Goal: Task Accomplishment & Management: Manage account settings

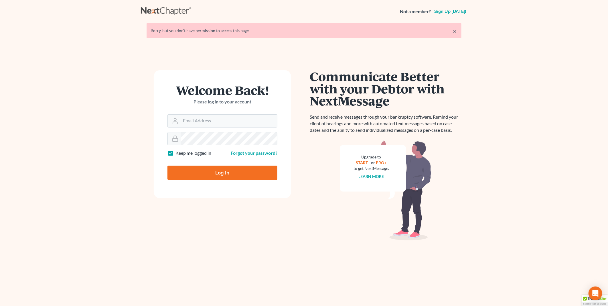
type input "[EMAIL_ADDRESS][DOMAIN_NAME]"
click at [219, 173] on input "Log In" at bounding box center [222, 172] width 110 height 14
type input "Thinking..."
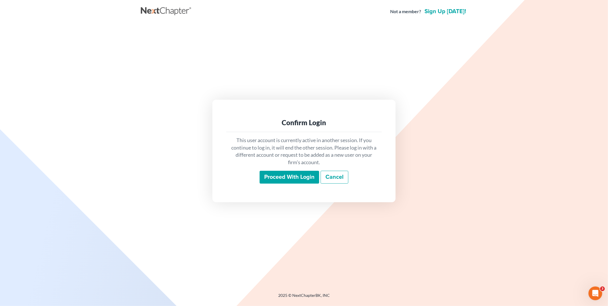
click at [296, 176] on input "Proceed with login" at bounding box center [290, 177] width 60 height 13
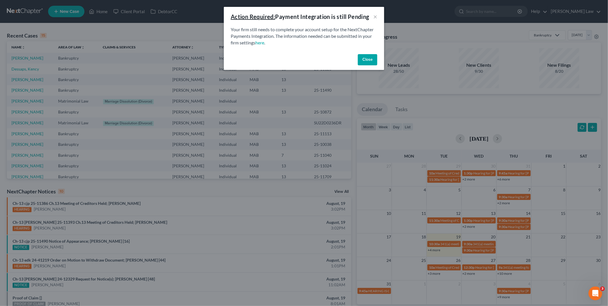
click at [363, 58] on button "Close" at bounding box center [367, 59] width 19 height 11
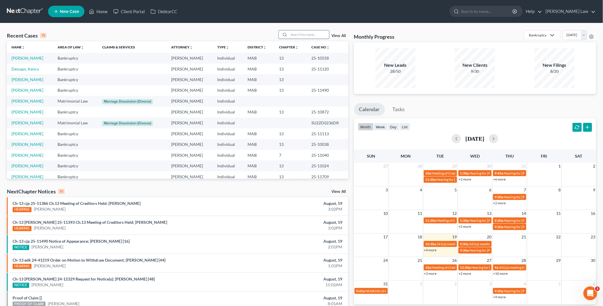
click at [312, 35] on input "search" at bounding box center [309, 34] width 40 height 8
type input "[PERSON_NAME]"
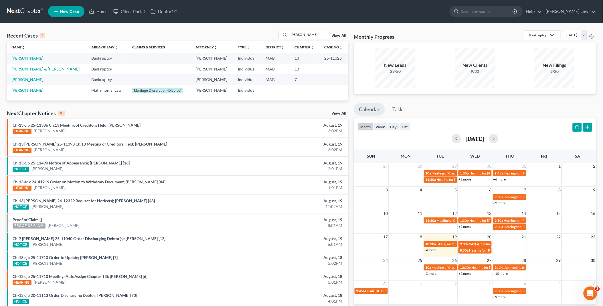
click at [27, 55] on td "[PERSON_NAME]" at bounding box center [47, 58] width 80 height 11
click at [29, 56] on link "[PERSON_NAME]" at bounding box center [27, 58] width 32 height 5
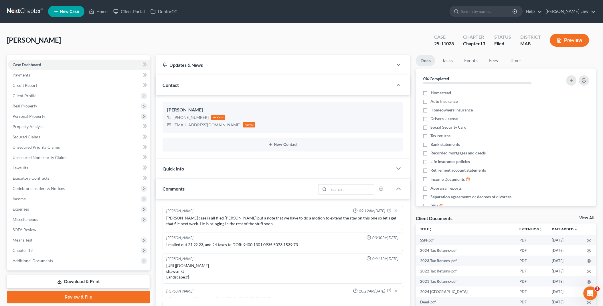
scroll to position [29, 0]
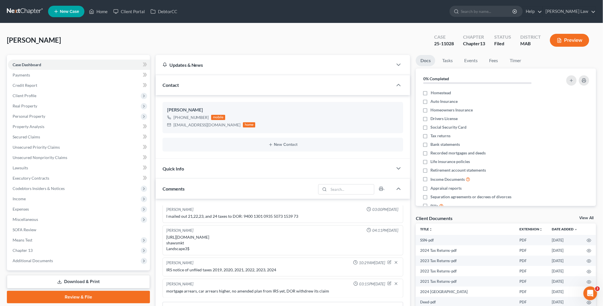
click at [591, 216] on link "View All" at bounding box center [586, 218] width 14 height 4
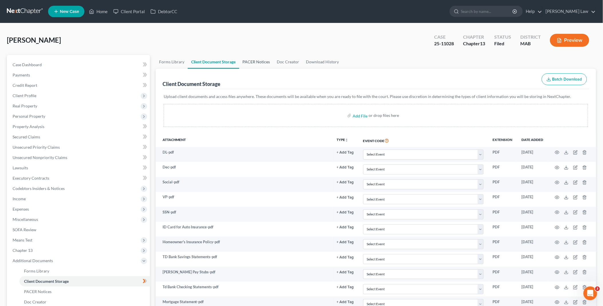
click at [253, 60] on link "PACER Notices" at bounding box center [256, 62] width 34 height 14
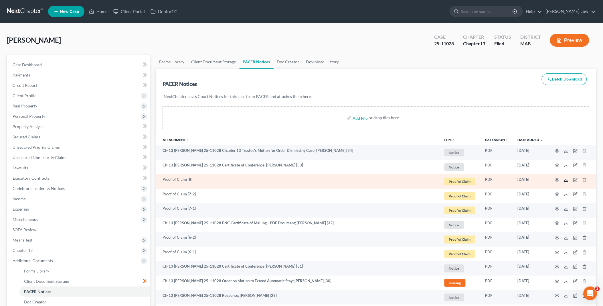
click at [566, 180] on icon at bounding box center [566, 179] width 5 height 5
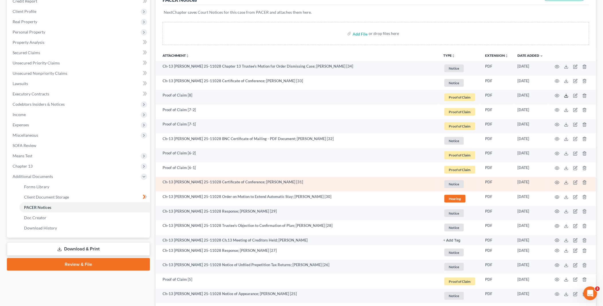
scroll to position [95, 0]
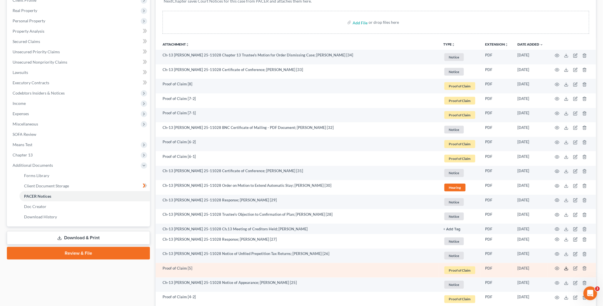
click at [567, 267] on icon at bounding box center [566, 268] width 5 height 5
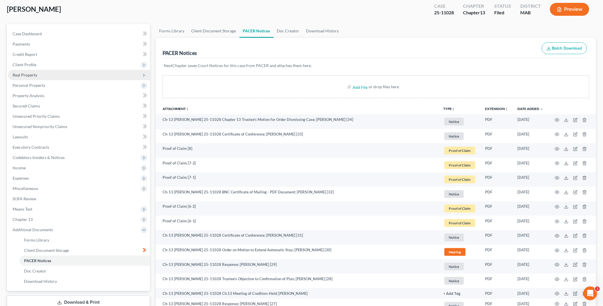
scroll to position [0, 0]
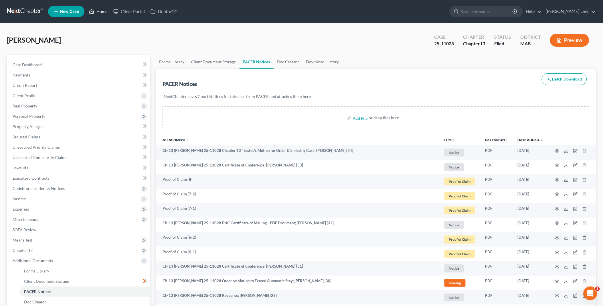
click at [99, 9] on link "Home" at bounding box center [98, 11] width 24 height 10
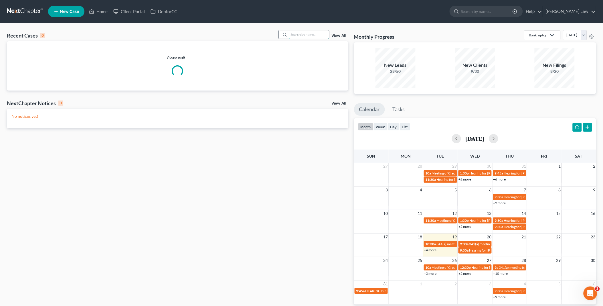
click at [319, 33] on input "search" at bounding box center [309, 34] width 40 height 8
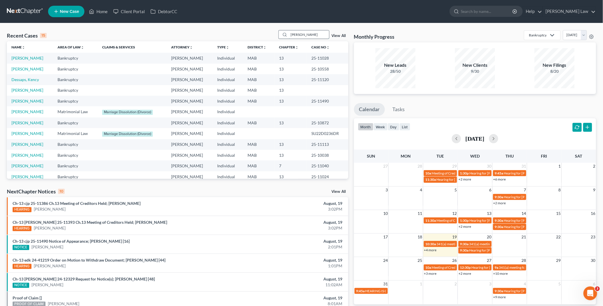
type input "[PERSON_NAME]"
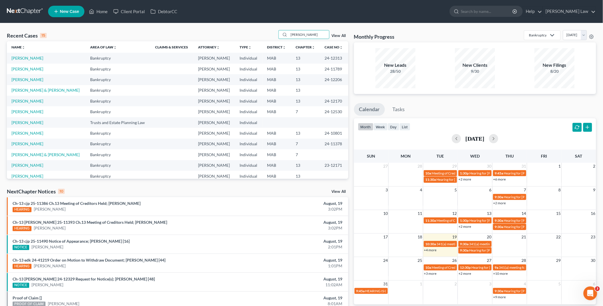
click at [33, 71] on td "[PERSON_NAME]" at bounding box center [46, 69] width 79 height 11
click at [37, 70] on link "[PERSON_NAME]" at bounding box center [27, 68] width 32 height 5
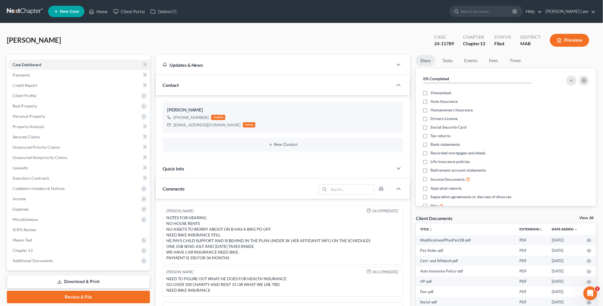
scroll to position [95, 0]
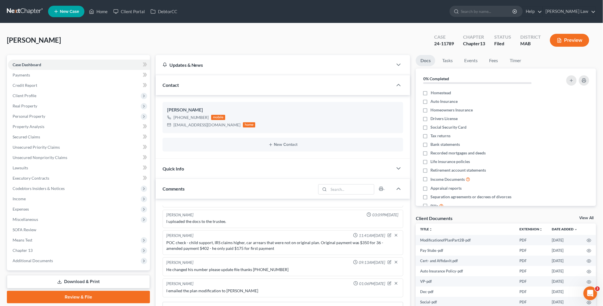
click at [589, 216] on link "View All" at bounding box center [586, 218] width 14 height 4
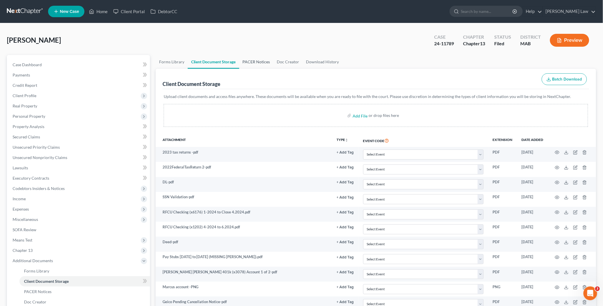
click at [261, 61] on link "PACER Notices" at bounding box center [256, 62] width 34 height 14
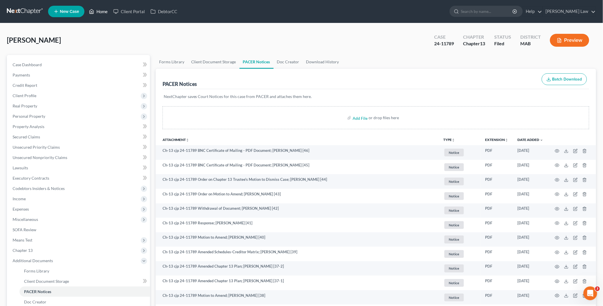
click at [103, 9] on link "Home" at bounding box center [98, 11] width 24 height 10
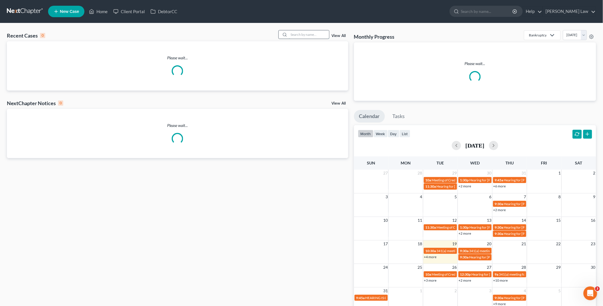
click at [290, 36] on input "search" at bounding box center [309, 34] width 40 height 8
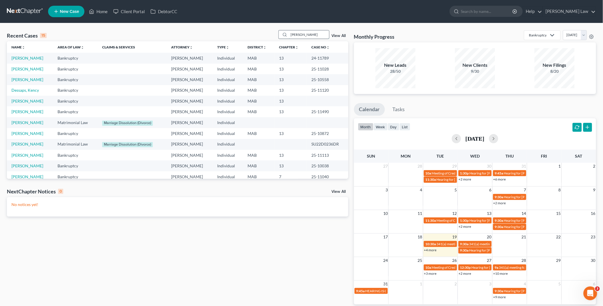
type input "[PERSON_NAME]"
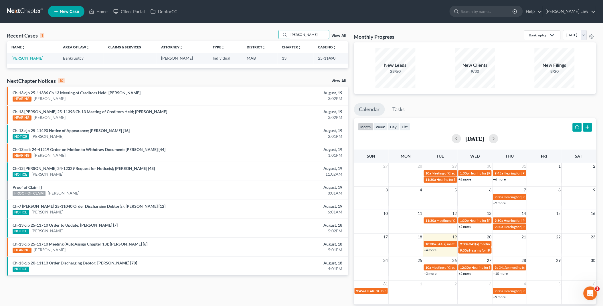
click at [23, 56] on link "[PERSON_NAME]" at bounding box center [27, 58] width 32 height 5
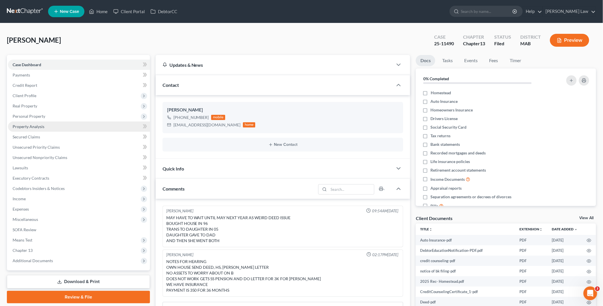
click at [29, 124] on span "Property Analysis" at bounding box center [29, 126] width 32 height 5
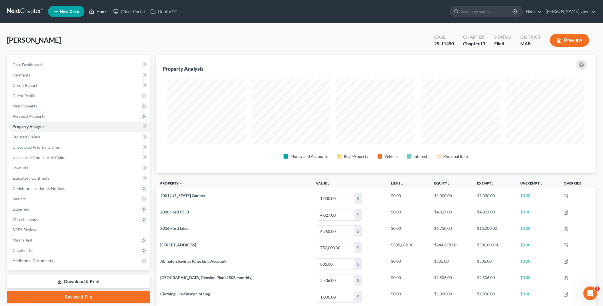
click at [103, 11] on link "Home" at bounding box center [98, 11] width 24 height 10
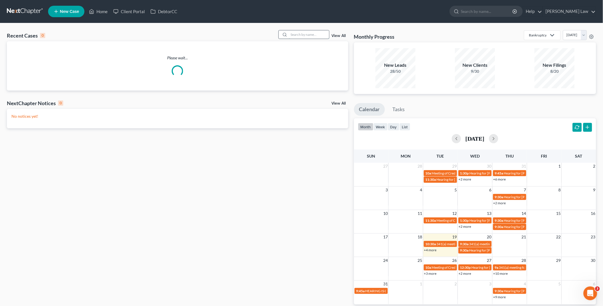
click at [319, 33] on input "search" at bounding box center [309, 34] width 40 height 8
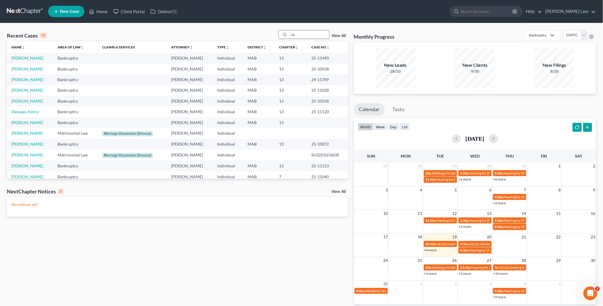
type input "cia"
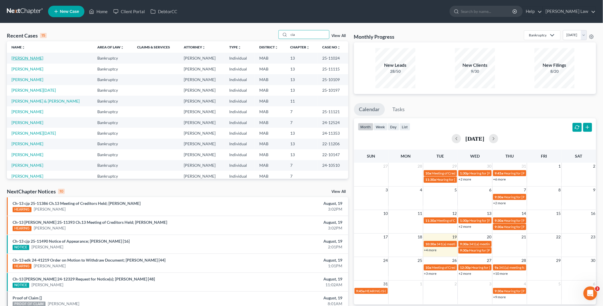
click at [32, 58] on link "[PERSON_NAME]" at bounding box center [27, 58] width 32 height 5
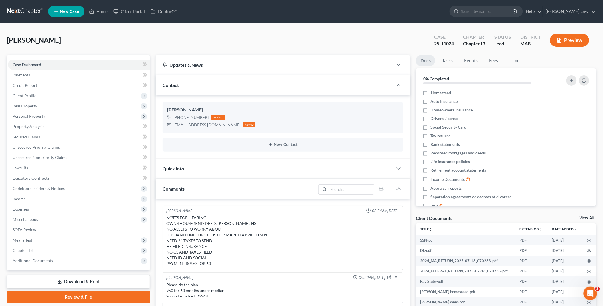
scroll to position [101, 0]
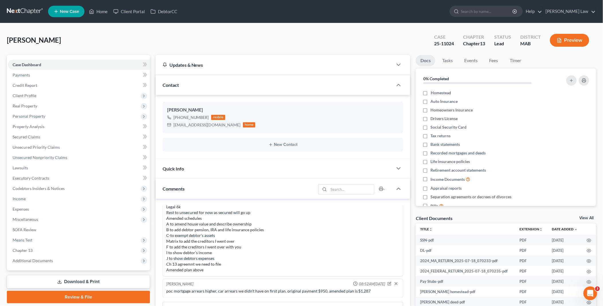
click at [585, 216] on link "View All" at bounding box center [586, 218] width 14 height 4
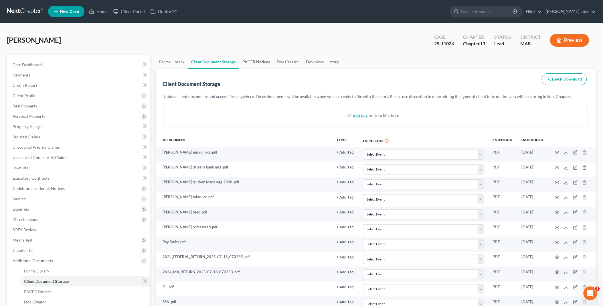
click at [254, 61] on link "PACER Notices" at bounding box center [256, 62] width 34 height 14
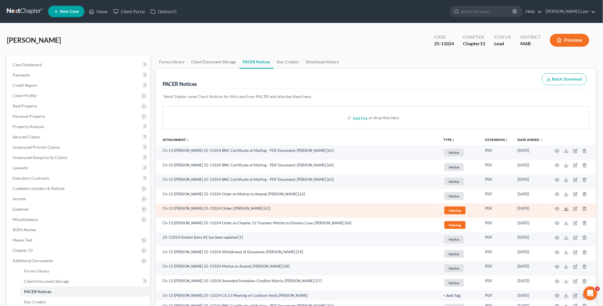
click at [567, 209] on icon at bounding box center [566, 208] width 5 height 5
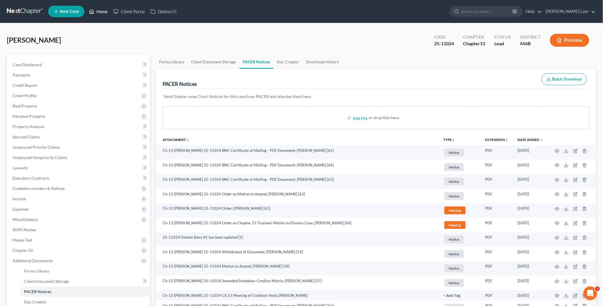
click at [99, 10] on link "Home" at bounding box center [98, 11] width 24 height 10
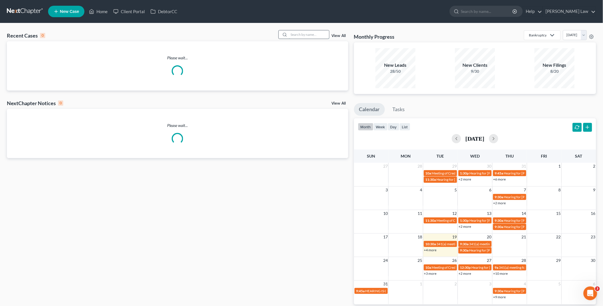
click at [300, 35] on input "search" at bounding box center [309, 34] width 40 height 8
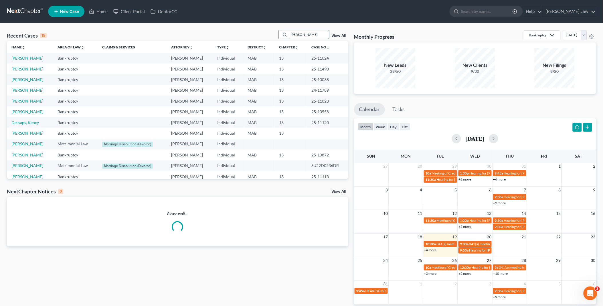
type input "[PERSON_NAME]"
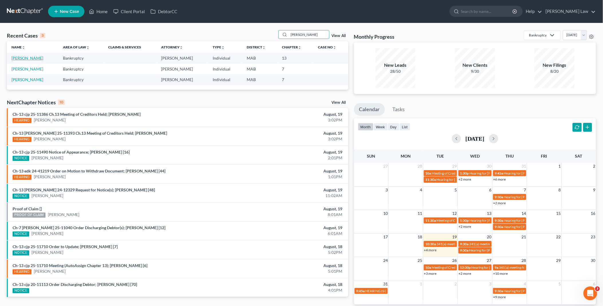
click at [29, 57] on link "[PERSON_NAME]" at bounding box center [27, 58] width 32 height 5
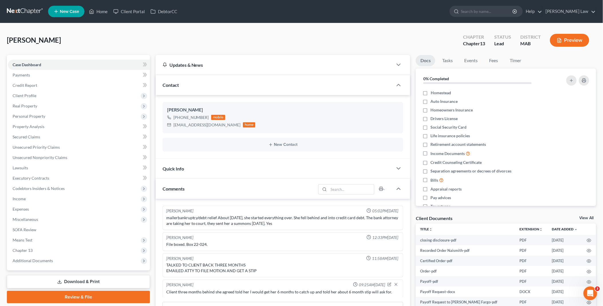
scroll to position [43, 0]
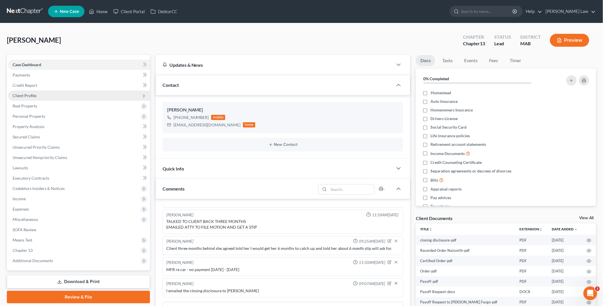
click at [43, 95] on span "Client Profile" at bounding box center [79, 95] width 142 height 10
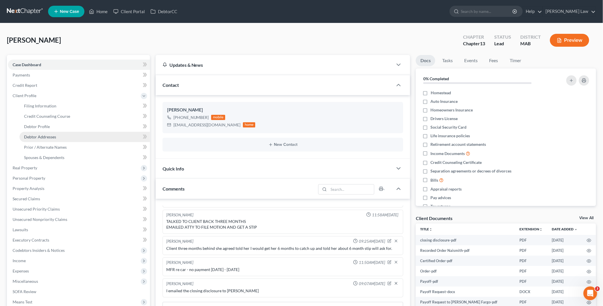
click at [46, 136] on span "Debtor Addresses" at bounding box center [40, 136] width 32 height 5
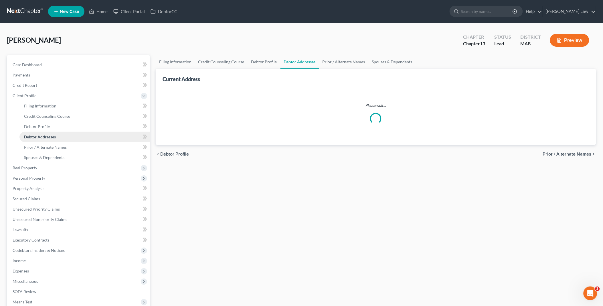
select select "0"
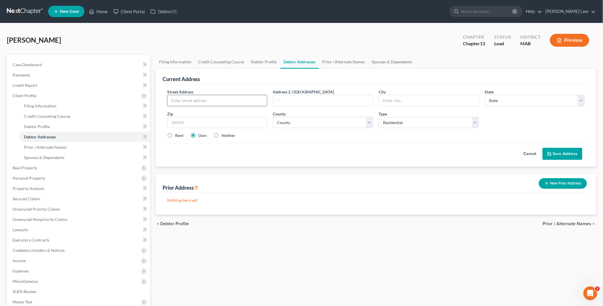
click at [236, 99] on input "text" at bounding box center [217, 100] width 100 height 11
type input "[STREET_ADDRESS][PERSON_NAME]"
type input "Tiverton"
select select "41"
type input "02878"
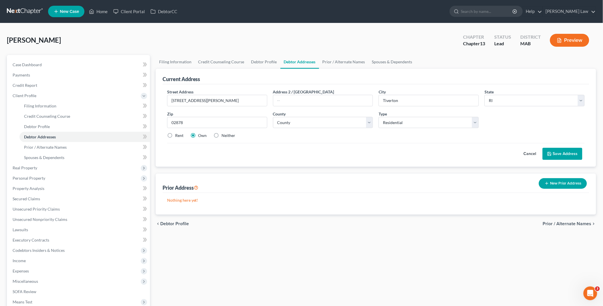
click at [175, 136] on label "Rent" at bounding box center [179, 135] width 8 height 6
click at [177, 136] on input "Rent" at bounding box center [179, 134] width 4 height 4
radio input "true"
click at [564, 152] on button "Save Address" at bounding box center [563, 154] width 40 height 12
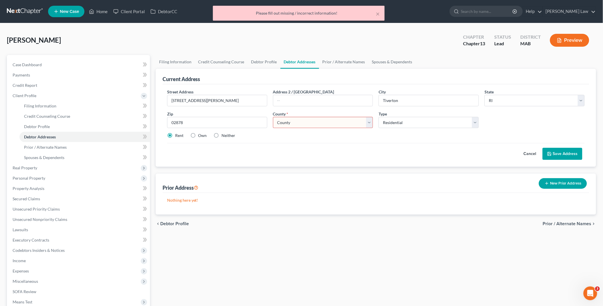
click at [300, 124] on select "County [GEOGRAPHIC_DATA] [GEOGRAPHIC_DATA] [GEOGRAPHIC_DATA] [GEOGRAPHIC_DATA] …" at bounding box center [323, 122] width 100 height 11
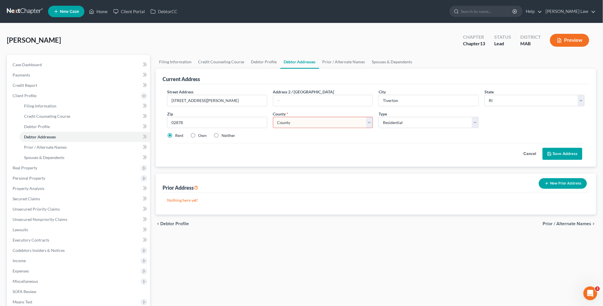
select select "0"
click at [273, 117] on select "County [GEOGRAPHIC_DATA] [GEOGRAPHIC_DATA] [GEOGRAPHIC_DATA] [GEOGRAPHIC_DATA] …" at bounding box center [323, 122] width 100 height 11
click at [562, 153] on button "Save Address" at bounding box center [563, 154] width 40 height 12
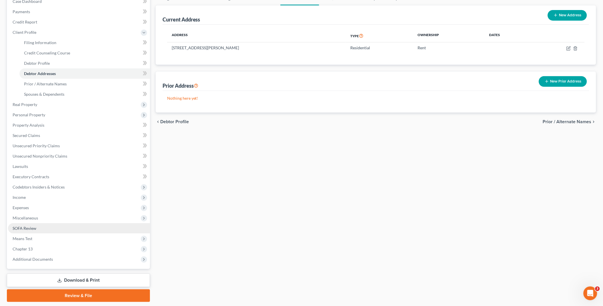
scroll to position [64, 0]
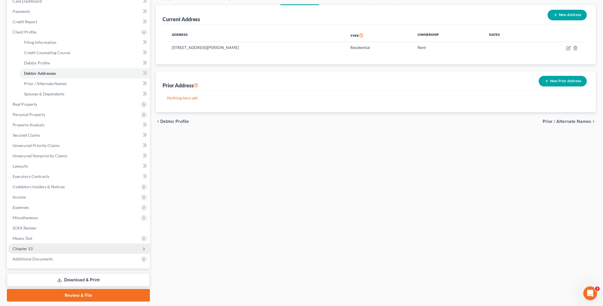
click at [40, 248] on span "Chapter 13" at bounding box center [79, 248] width 142 height 10
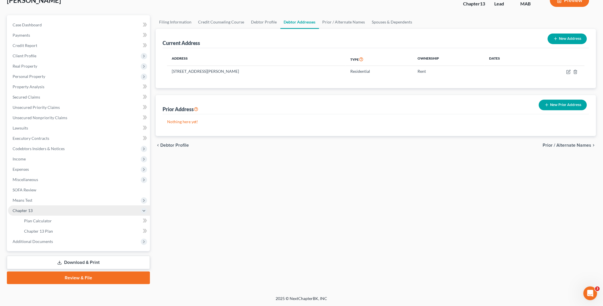
scroll to position [39, 0]
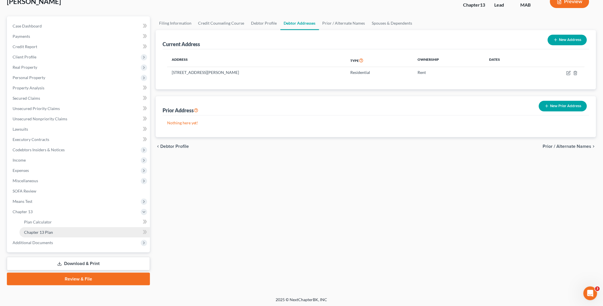
click at [58, 231] on link "Chapter 13 Plan" at bounding box center [84, 232] width 130 height 10
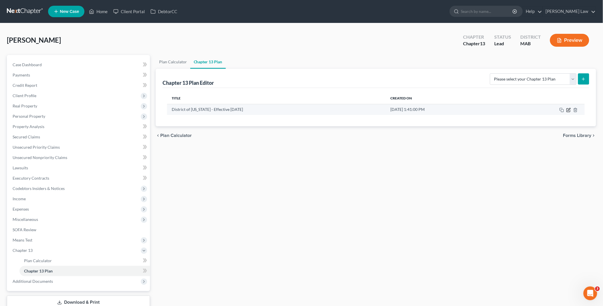
click at [569, 110] on icon "button" at bounding box center [569, 109] width 3 height 3
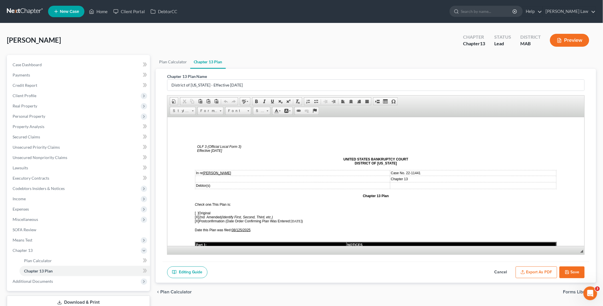
click at [238, 227] on span "08/125/2025" at bounding box center [240, 229] width 19 height 4
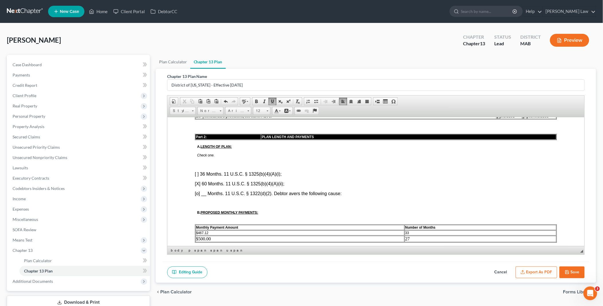
scroll to position [191, 0]
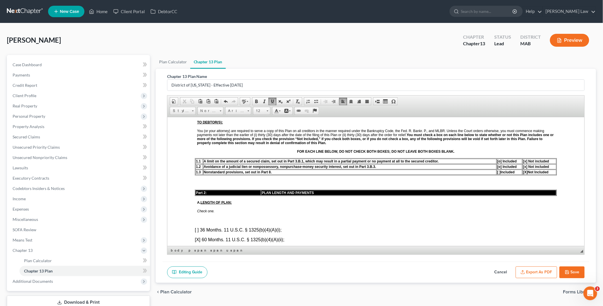
click at [497, 170] on span "[ ]" at bounding box center [498, 172] width 3 height 4
click at [523, 170] on span "[X]" at bounding box center [525, 172] width 5 height 4
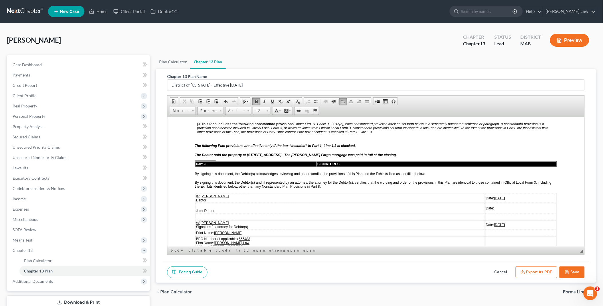
scroll to position [1335, 0]
click at [485, 193] on td "Date: [DATE]" at bounding box center [520, 197] width 71 height 9
click at [494, 222] on u "[DATE]" at bounding box center [499, 224] width 11 height 4
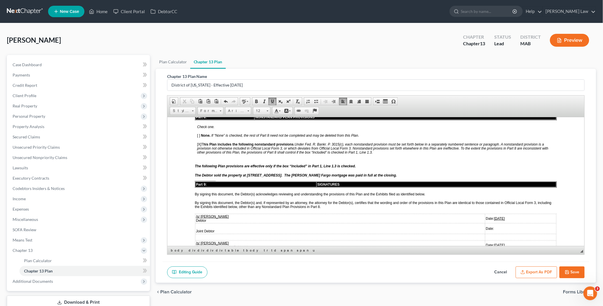
scroll to position [1303, 0]
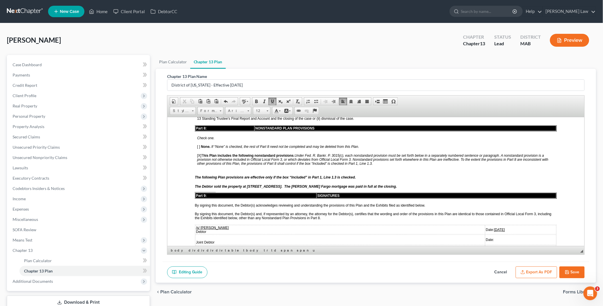
click at [548, 272] on button "Export as PDF" at bounding box center [536, 272] width 41 height 12
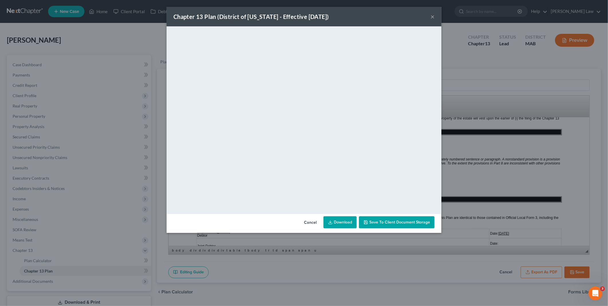
click at [345, 219] on link "Download" at bounding box center [339, 222] width 33 height 12
click at [310, 221] on button "Cancel" at bounding box center [310, 222] width 22 height 11
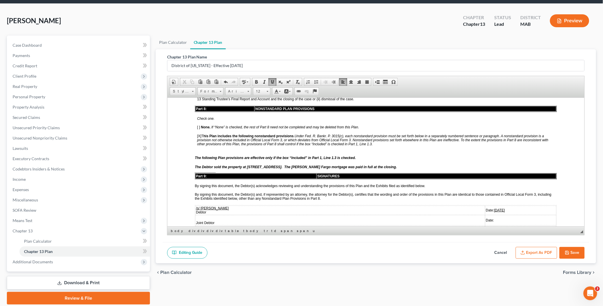
scroll to position [39, 0]
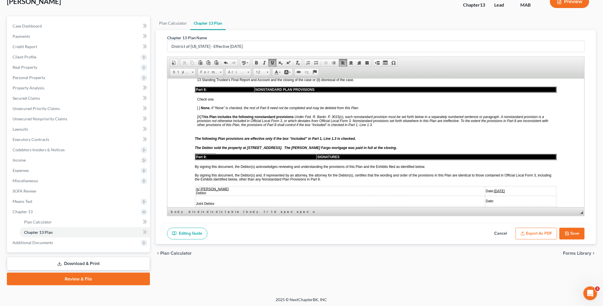
click at [79, 259] on link "Download & Print" at bounding box center [78, 263] width 143 height 13
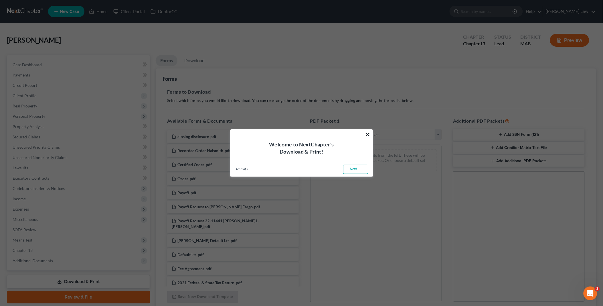
click at [367, 133] on button "×" at bounding box center [367, 134] width 5 height 9
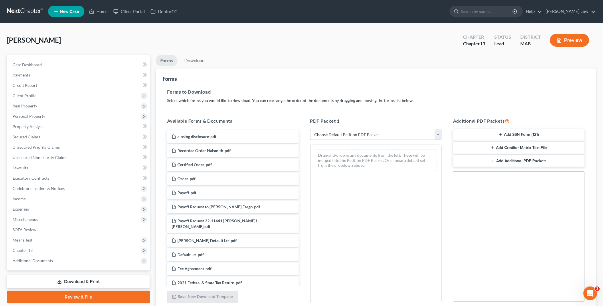
click at [438, 135] on select "Choose Default Petition PDF Packet Complete Bankruptcy Petition (all forms and …" at bounding box center [376, 134] width 132 height 11
select select "2"
click at [310, 129] on select "Choose Default Petition PDF Packet Complete Bankruptcy Petition (all forms and …" at bounding box center [376, 134] width 132 height 11
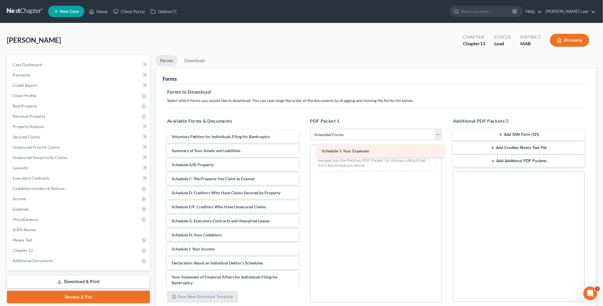
drag, startPoint x: 208, startPoint y: 263, endPoint x: 358, endPoint y: 151, distance: 187.4
click at [303, 151] on div "Schedule J: Your Expenses Voluntary Petition for Individuals Filing for Bankrup…" at bounding box center [233, 254] width 141 height 248
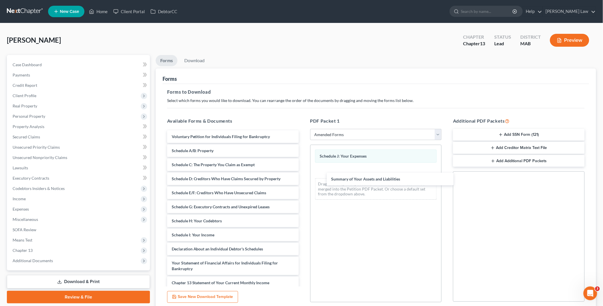
drag, startPoint x: 190, startPoint y: 147, endPoint x: 339, endPoint y: 170, distance: 151.0
click at [303, 174] on div "Summary of Your Assets and Liabilities Voluntary Petition for Individuals Filin…" at bounding box center [233, 247] width 141 height 234
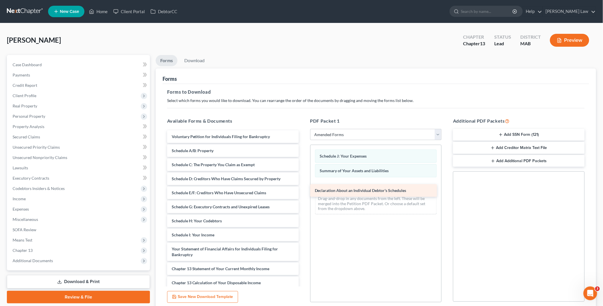
drag, startPoint x: 181, startPoint y: 248, endPoint x: 328, endPoint y: 185, distance: 159.8
click at [303, 187] on div "Declaration About an Individual Debtor's Schedules Voluntary Petition for Indiv…" at bounding box center [233, 240] width 141 height 220
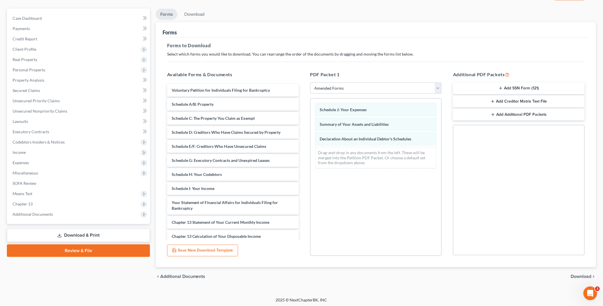
scroll to position [48, 0]
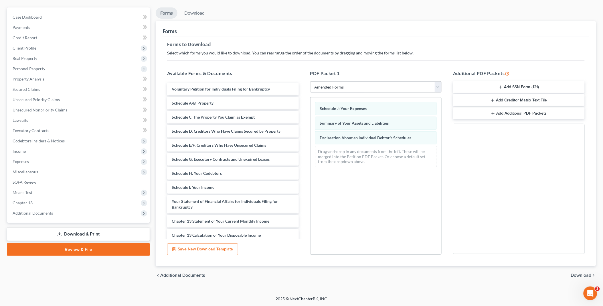
click at [582, 275] on span "Download" at bounding box center [581, 275] width 21 height 5
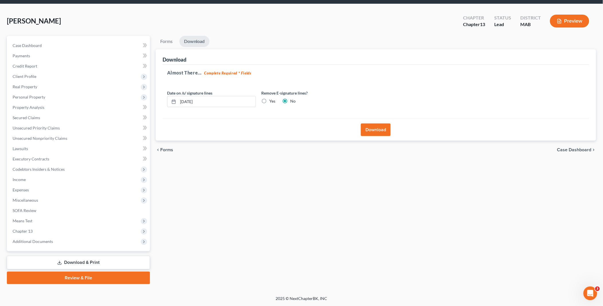
scroll to position [18, 0]
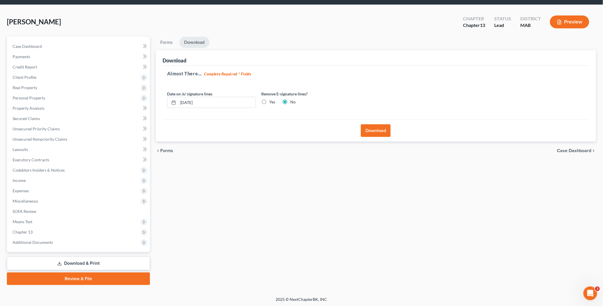
click at [373, 132] on button "Download" at bounding box center [376, 130] width 30 height 13
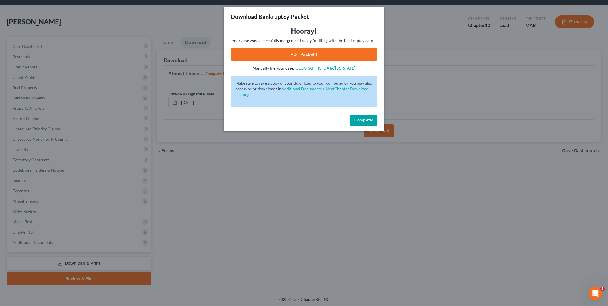
click at [316, 53] on link "PDF Packet 1" at bounding box center [304, 54] width 147 height 13
click at [371, 118] on span "Complete!" at bounding box center [363, 120] width 18 height 5
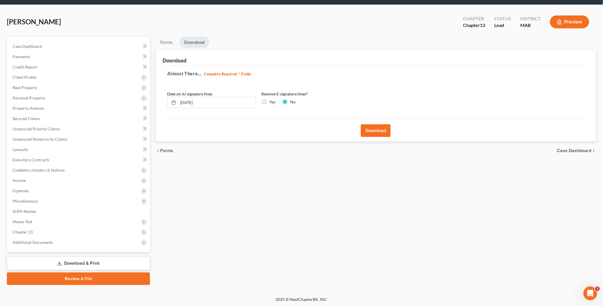
click at [377, 129] on button "Download" at bounding box center [376, 130] width 30 height 13
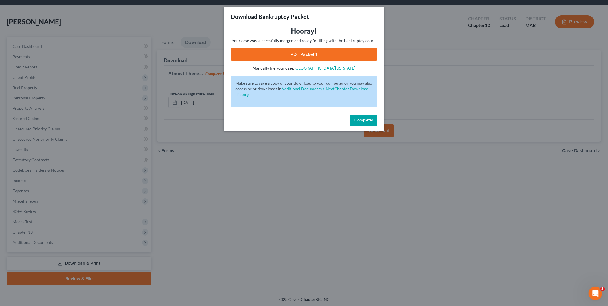
click at [300, 54] on link "PDF Packet 1" at bounding box center [304, 54] width 147 height 13
click at [364, 121] on span "Complete!" at bounding box center [363, 120] width 18 height 5
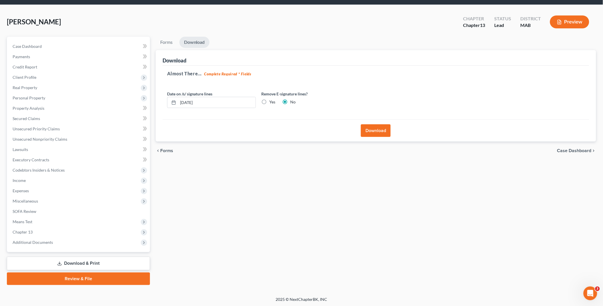
scroll to position [0, 0]
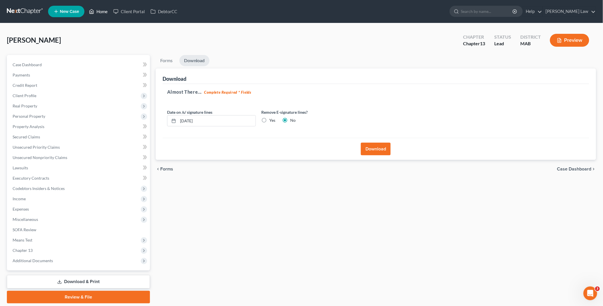
click at [101, 11] on link "Home" at bounding box center [98, 11] width 24 height 10
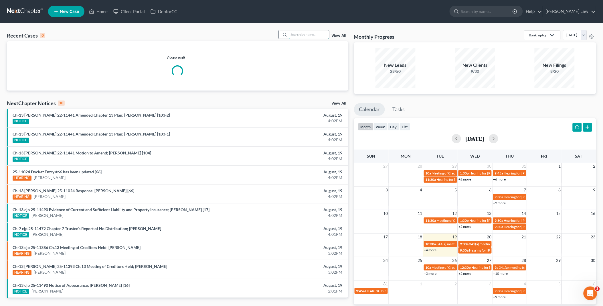
click at [297, 33] on input "search" at bounding box center [309, 34] width 40 height 8
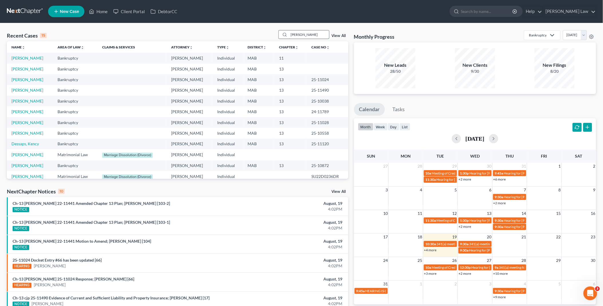
type input "[PERSON_NAME]"
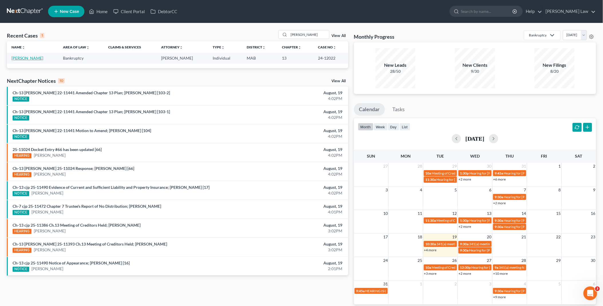
click at [26, 59] on link "[PERSON_NAME]" at bounding box center [27, 58] width 32 height 5
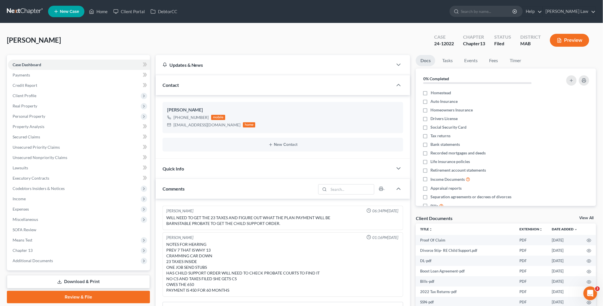
scroll to position [41, 0]
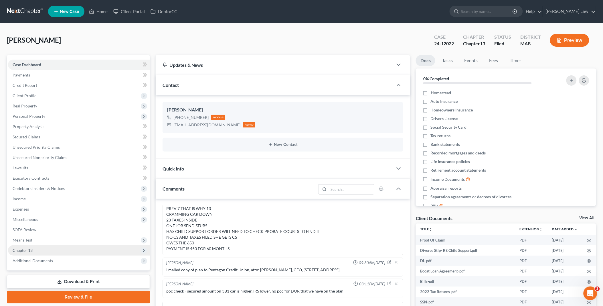
click at [46, 250] on span "Chapter 13" at bounding box center [79, 250] width 142 height 10
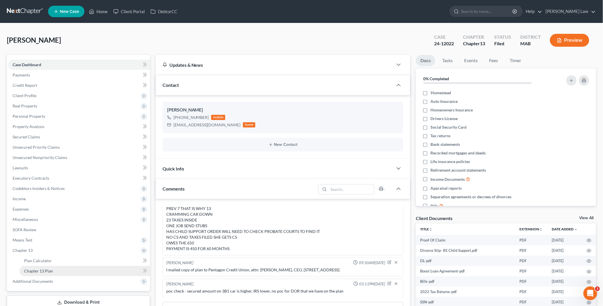
click at [59, 269] on link "Chapter 13 Plan" at bounding box center [84, 271] width 130 height 10
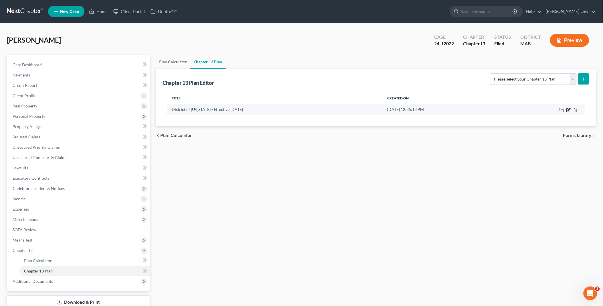
click at [569, 110] on icon "button" at bounding box center [569, 109] width 3 height 3
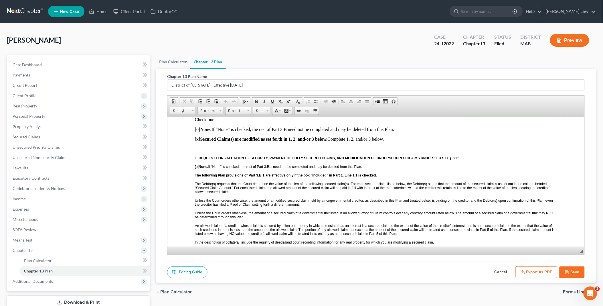
scroll to position [540, 0]
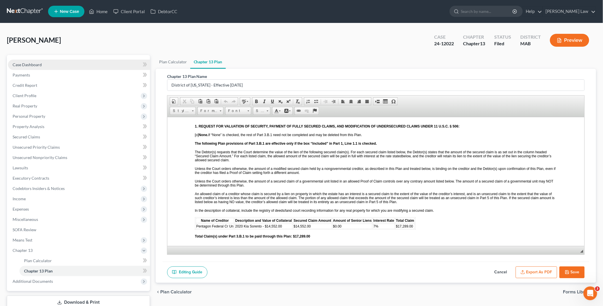
click at [30, 65] on span "Case Dashboard" at bounding box center [27, 64] width 29 height 5
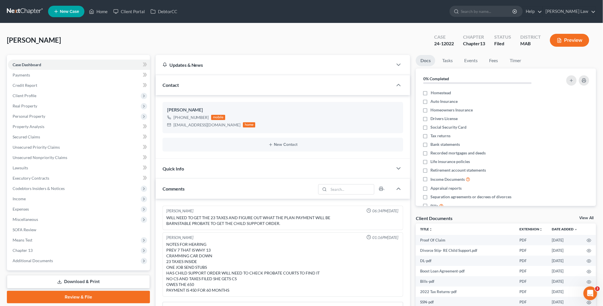
scroll to position [41, 0]
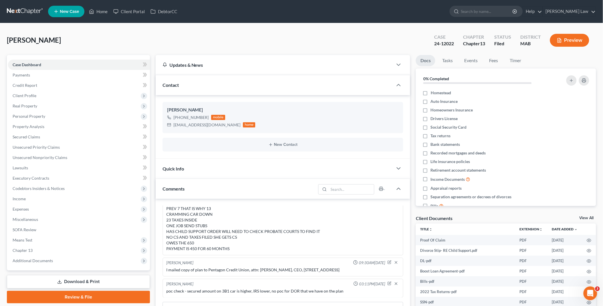
click at [588, 217] on link "View All" at bounding box center [586, 218] width 14 height 4
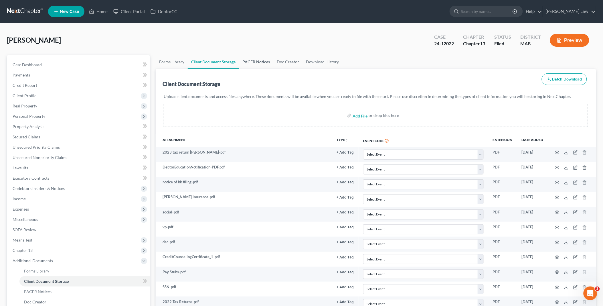
click at [250, 64] on link "PACER Notices" at bounding box center [256, 62] width 34 height 14
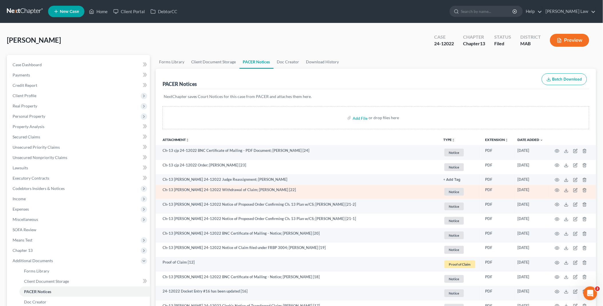
drag, startPoint x: 259, startPoint y: 111, endPoint x: 383, endPoint y: 195, distance: 150.5
click at [383, 195] on td "Ch-13 [PERSON_NAME] 24-12022 Withdrawal of Claim; [PERSON_NAME] [22]" at bounding box center [297, 192] width 283 height 15
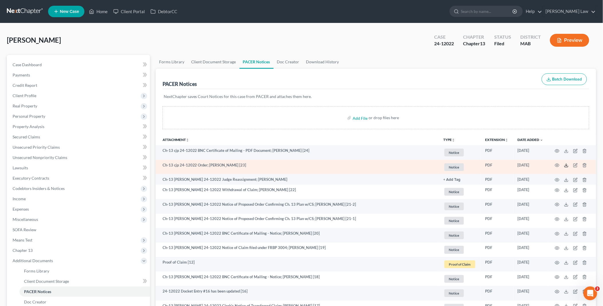
click at [566, 165] on line at bounding box center [566, 164] width 0 height 2
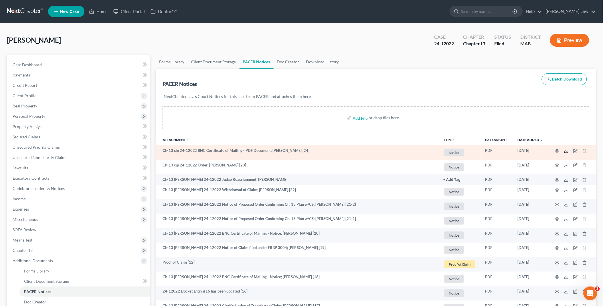
click at [565, 151] on icon at bounding box center [566, 151] width 5 height 5
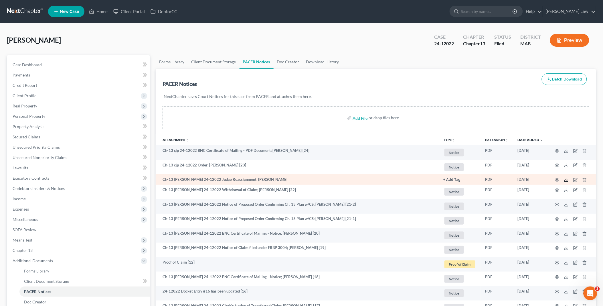
click at [567, 179] on icon at bounding box center [566, 179] width 5 height 5
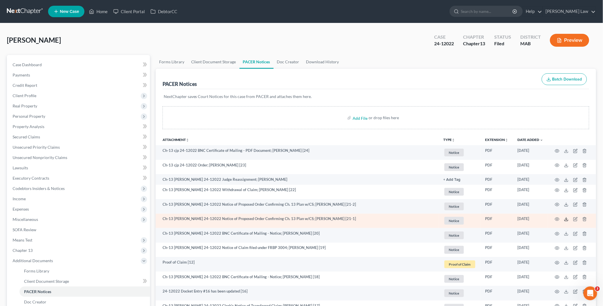
drag, startPoint x: 567, startPoint y: 218, endPoint x: 562, endPoint y: 219, distance: 5.5
click at [567, 218] on icon at bounding box center [566, 219] width 5 height 5
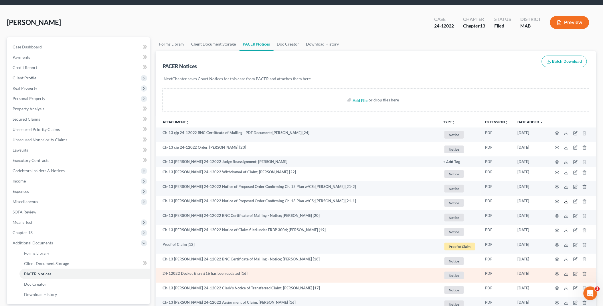
scroll to position [32, 0]
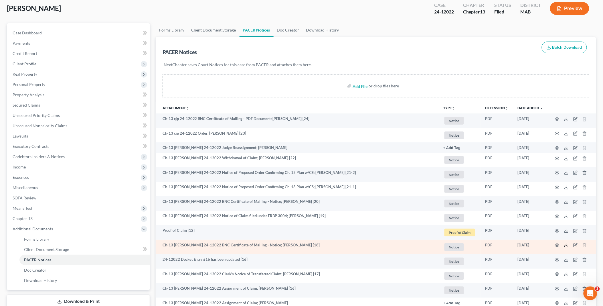
click at [567, 245] on polyline at bounding box center [566, 245] width 2 height 1
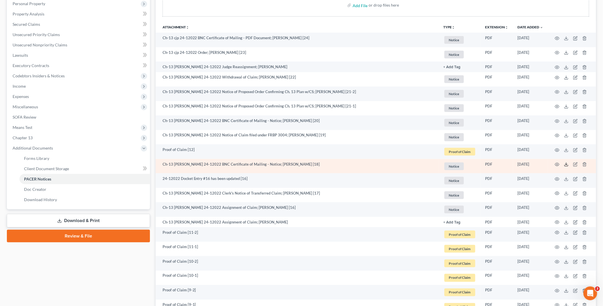
scroll to position [127, 0]
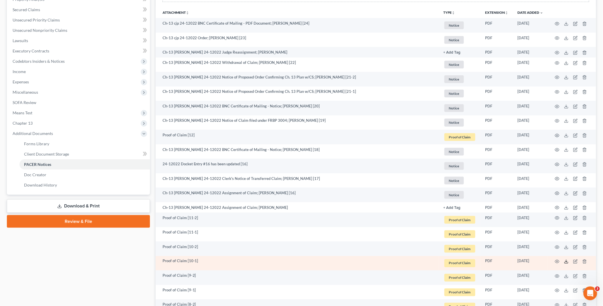
click at [566, 261] on line at bounding box center [566, 261] width 0 height 2
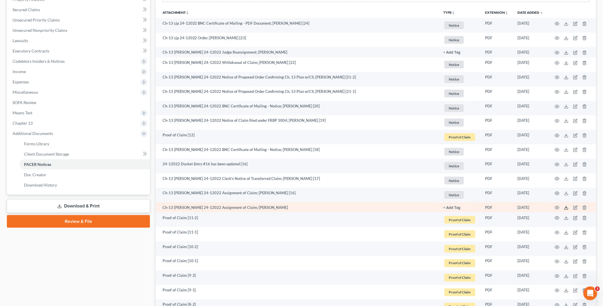
click at [568, 207] on icon at bounding box center [566, 207] width 5 height 5
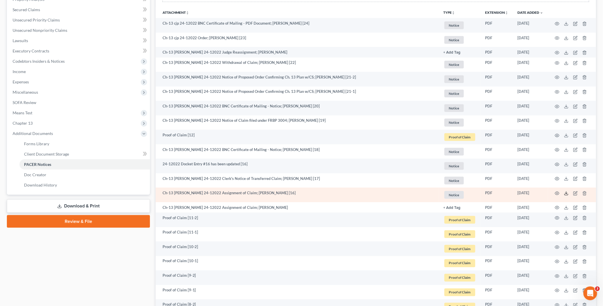
click at [565, 193] on polyline at bounding box center [566, 193] width 2 height 1
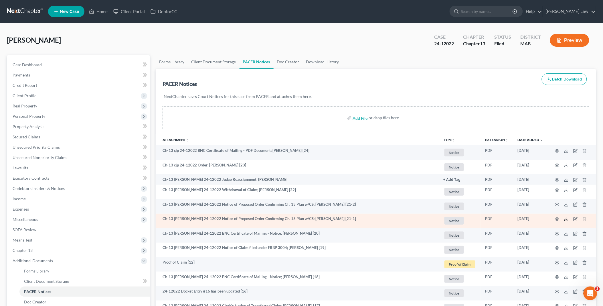
click at [568, 219] on icon at bounding box center [566, 219] width 5 height 5
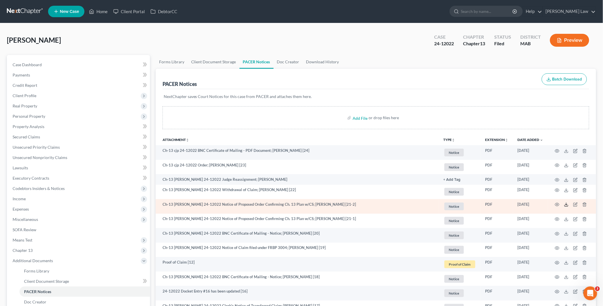
click at [566, 205] on polyline at bounding box center [566, 204] width 2 height 1
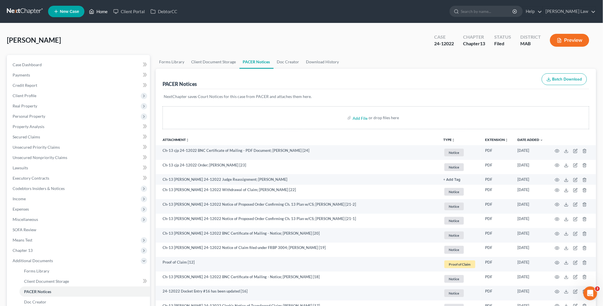
click at [101, 10] on link "Home" at bounding box center [98, 11] width 24 height 10
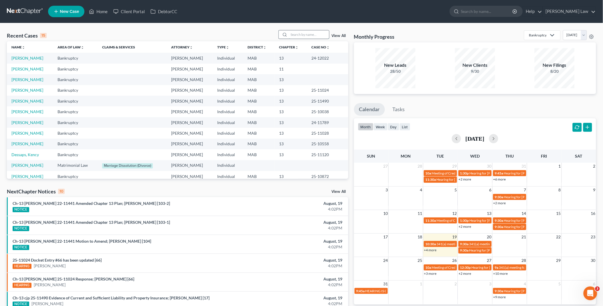
click at [302, 36] on input "search" at bounding box center [309, 34] width 40 height 8
type input "[PERSON_NAME]"
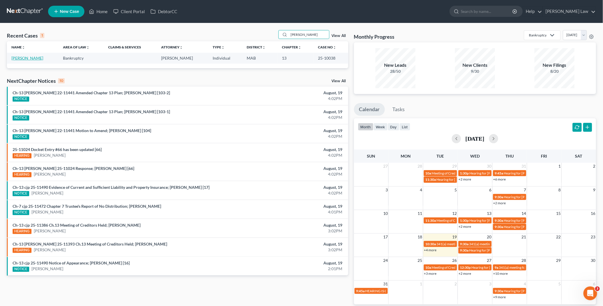
click at [34, 58] on link "[PERSON_NAME]" at bounding box center [27, 58] width 32 height 5
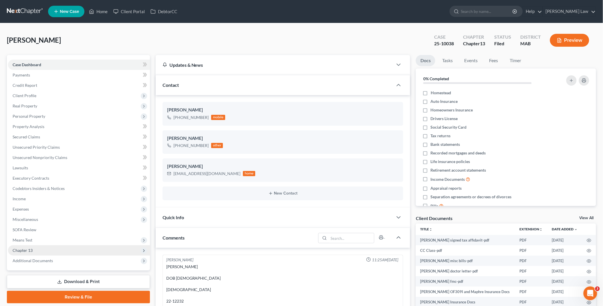
click at [31, 248] on span "Chapter 13" at bounding box center [23, 250] width 20 height 5
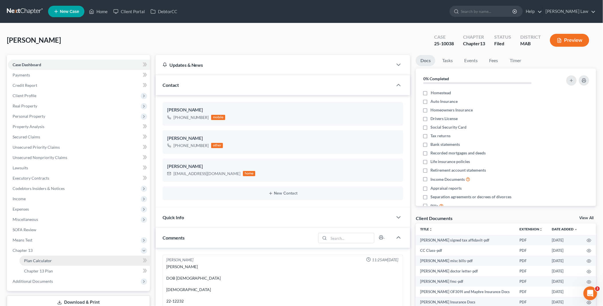
scroll to position [472, 0]
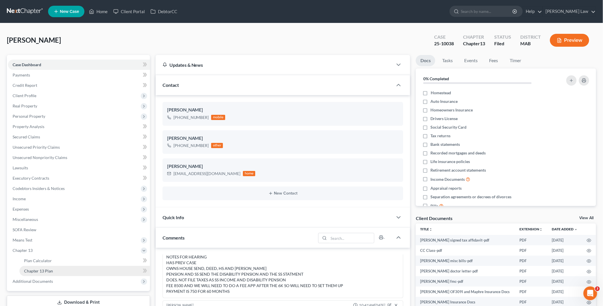
click at [39, 269] on span "Chapter 13 Plan" at bounding box center [38, 270] width 29 height 5
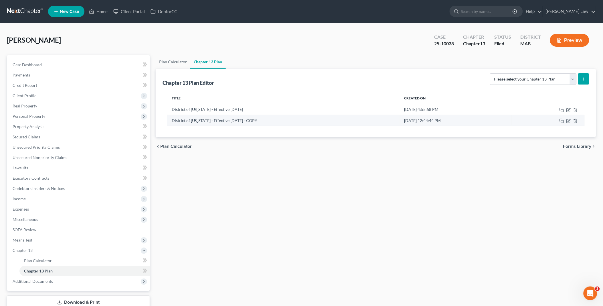
click at [566, 117] on td at bounding box center [548, 120] width 73 height 11
click at [568, 121] on icon "button" at bounding box center [569, 120] width 3 height 3
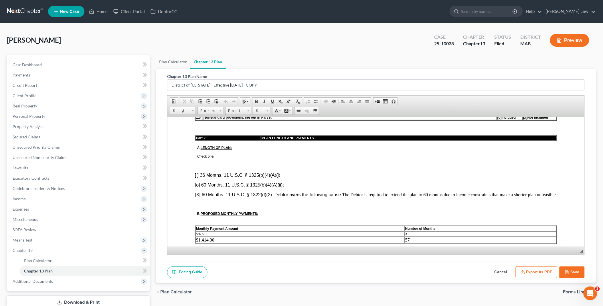
scroll to position [254, 0]
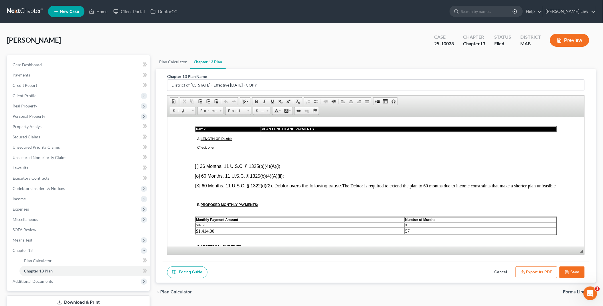
drag, startPoint x: 570, startPoint y: 272, endPoint x: 531, endPoint y: 279, distance: 40.2
click at [570, 272] on button "Save" at bounding box center [571, 272] width 25 height 12
